Goal: Information Seeking & Learning: Learn about a topic

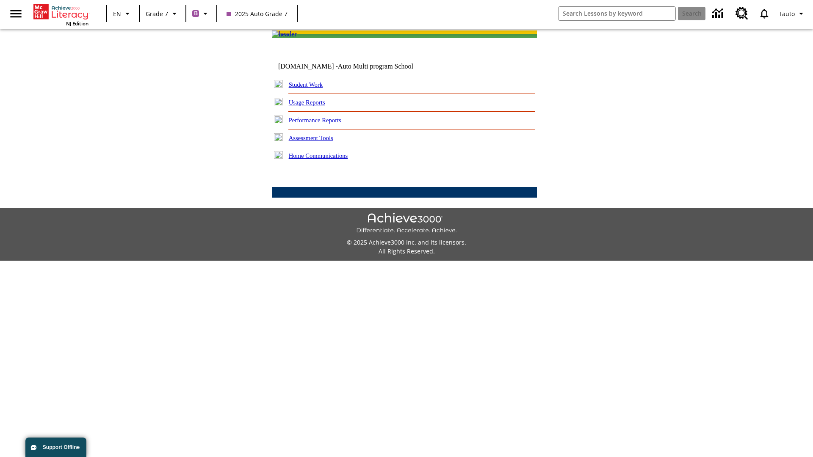
click at [324, 124] on link "Performance Reports" at bounding box center [315, 120] width 52 height 7
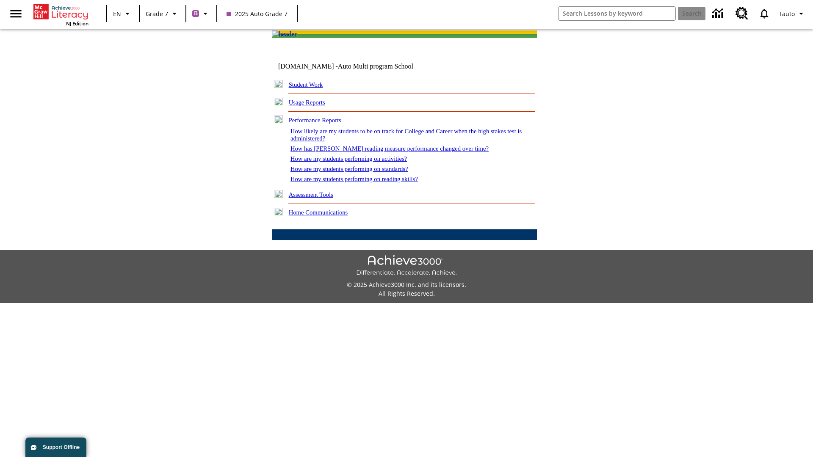
click at [385, 152] on link "How has Lexile reading measure performance changed over time?" at bounding box center [389, 148] width 198 height 7
